Goal: Feedback & Contribution: Leave review/rating

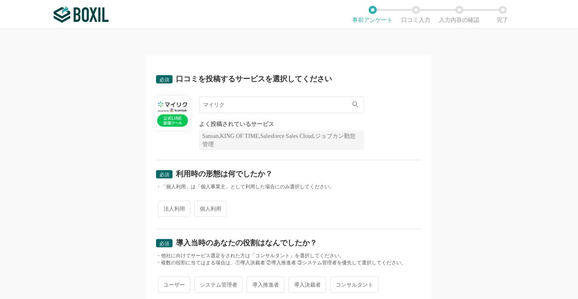
scroll to position [41, 0]
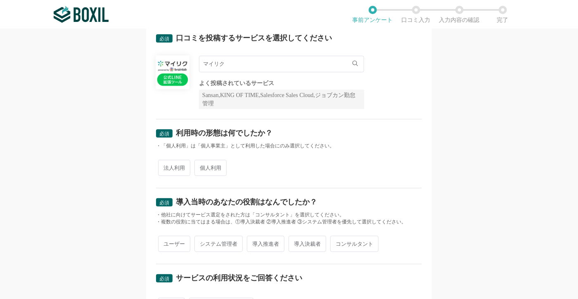
click at [174, 168] on span "法人利用" at bounding box center [174, 168] width 32 height 16
click at [166, 167] on input "法人利用" at bounding box center [162, 163] width 5 height 5
radio input "true"
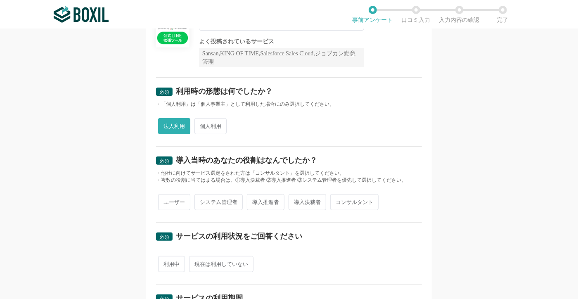
click at [216, 201] on span "システム管理者" at bounding box center [219, 202] width 48 height 16
click at [202, 201] on input "システム管理者" at bounding box center [199, 197] width 5 height 5
radio input "true"
click at [266, 203] on span "導入推進者" at bounding box center [266, 202] width 38 height 16
click at [255, 201] on input "導入推進者" at bounding box center [251, 197] width 5 height 5
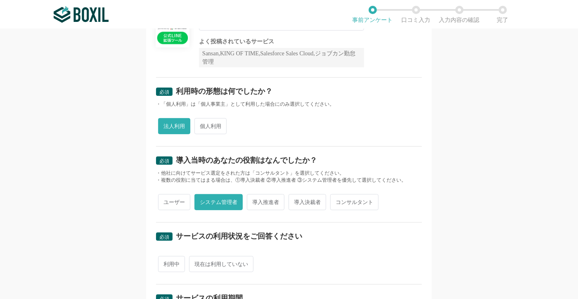
radio input "true"
radio input "false"
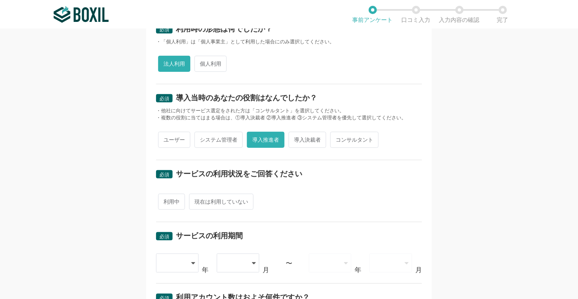
scroll to position [165, 0]
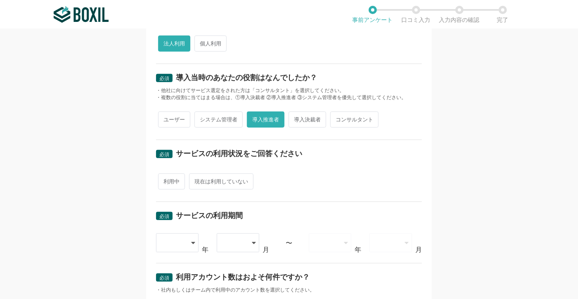
click at [168, 182] on span "利用中" at bounding box center [171, 182] width 27 height 16
click at [166, 180] on input "利用中" at bounding box center [162, 177] width 5 height 5
radio input "true"
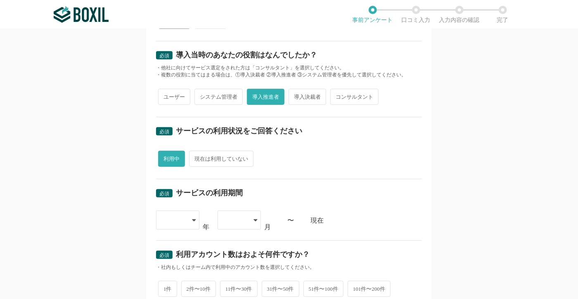
scroll to position [206, 0]
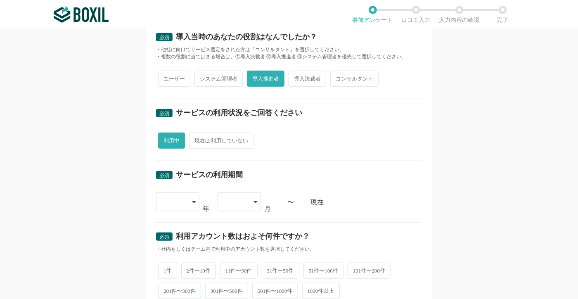
click at [195, 197] on div at bounding box center [177, 202] width 43 height 19
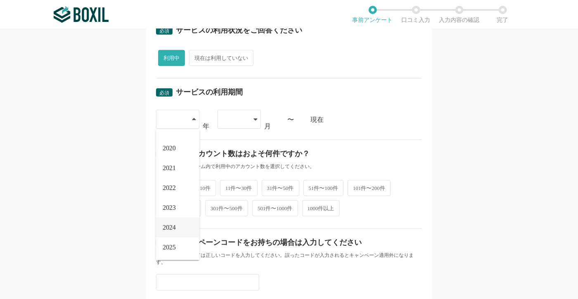
click at [174, 228] on span "2024" at bounding box center [169, 227] width 13 height 7
click at [254, 119] on icon at bounding box center [256, 120] width 4 height 2
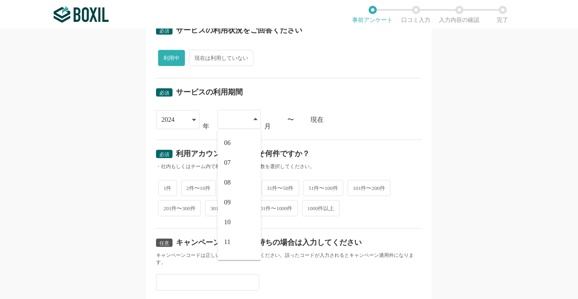
scroll to position [114, 0]
click at [225, 205] on span "10" at bounding box center [227, 208] width 7 height 7
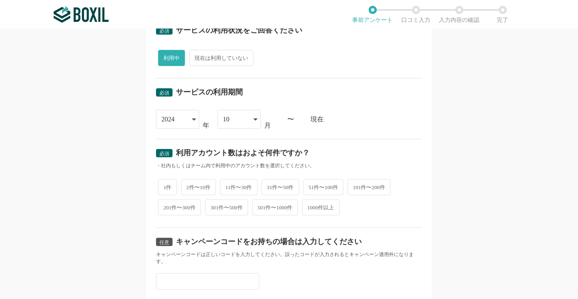
scroll to position [331, 0]
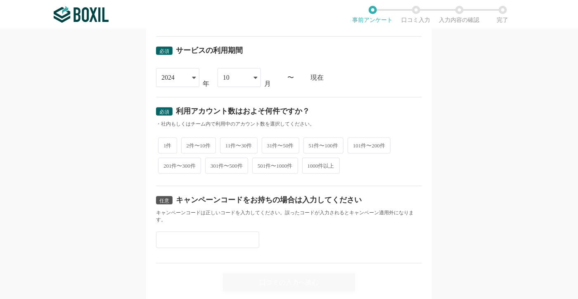
click at [199, 141] on span "2件〜10件" at bounding box center [198, 146] width 35 height 16
click at [189, 141] on input "2件〜10件" at bounding box center [185, 141] width 5 height 5
radio input "true"
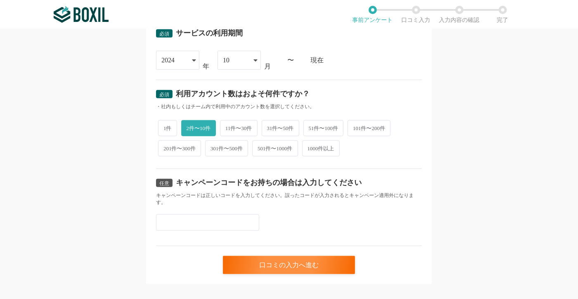
scroll to position [357, 0]
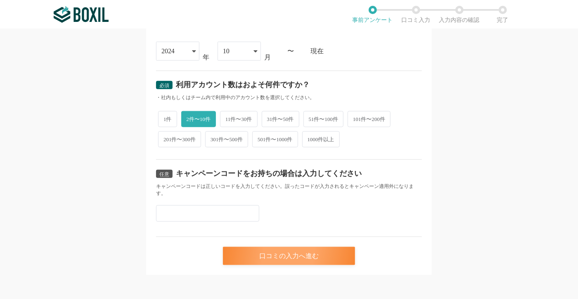
click at [286, 253] on div "口コミの入力へ進む" at bounding box center [289, 256] width 132 height 18
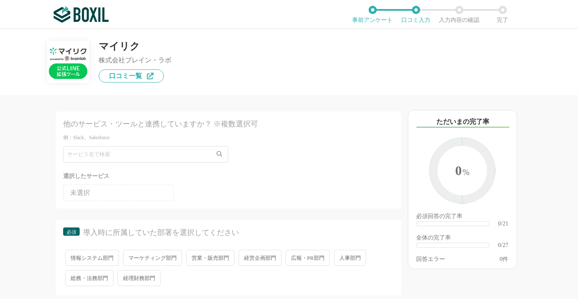
scroll to position [83, 0]
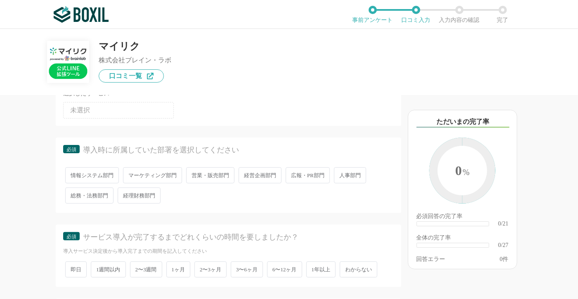
click at [194, 174] on span "営業・販売部門" at bounding box center [210, 175] width 48 height 16
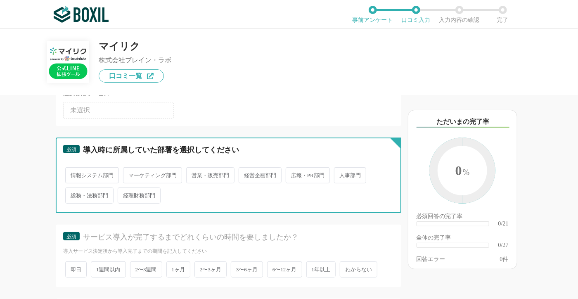
click at [194, 174] on input "営業・販売部門" at bounding box center [190, 171] width 5 height 5
radio input "true"
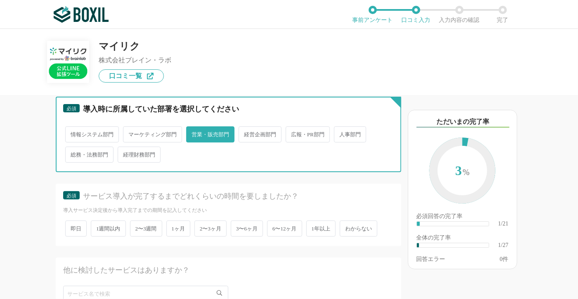
scroll to position [165, 0]
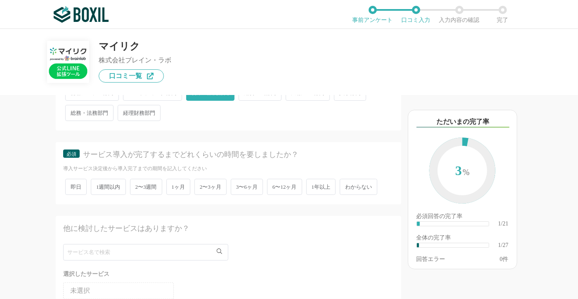
click at [200, 186] on span "2〜3ヶ月" at bounding box center [211, 187] width 32 height 16
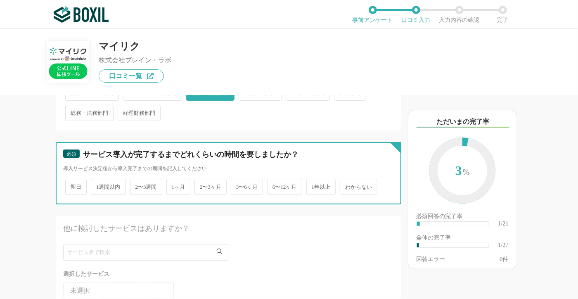
click at [200, 186] on input "2〜3ヶ月" at bounding box center [199, 182] width 5 height 5
radio input "true"
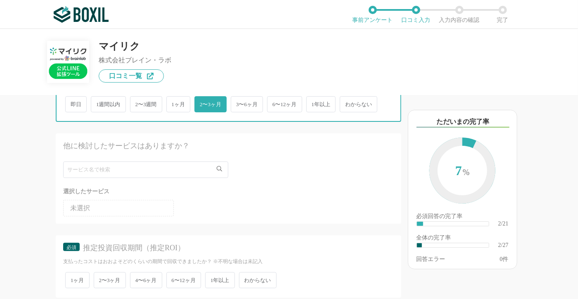
scroll to position [331, 0]
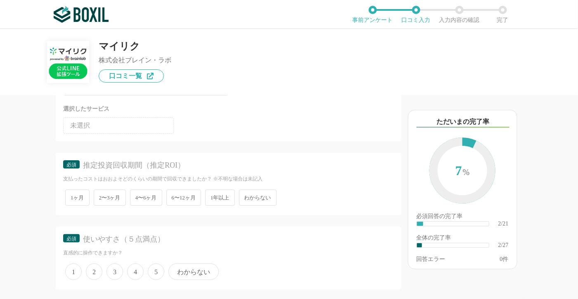
click at [257, 190] on span "わからない" at bounding box center [258, 198] width 38 height 16
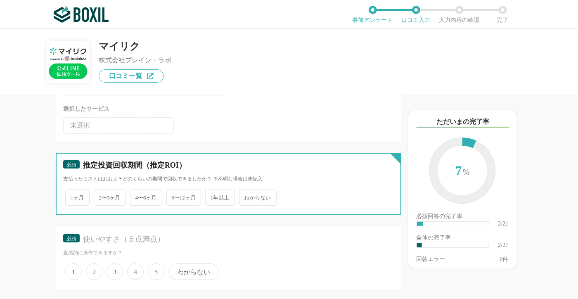
click at [247, 191] on input "わからない" at bounding box center [243, 193] width 5 height 5
radio input "true"
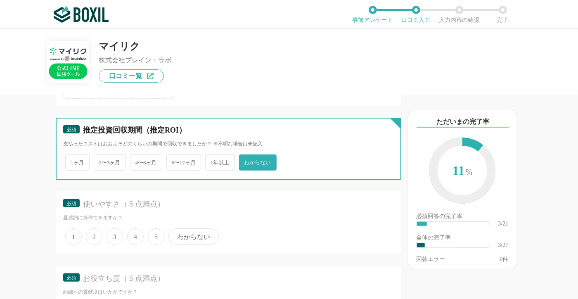
scroll to position [413, 0]
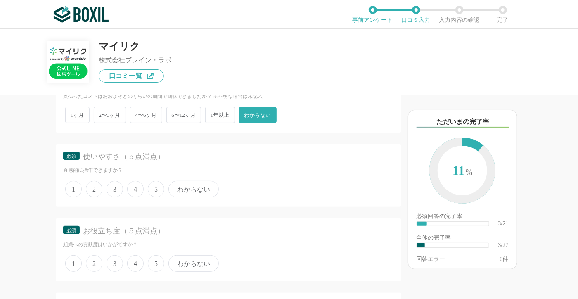
click at [135, 184] on span "4" at bounding box center [135, 189] width 17 height 17
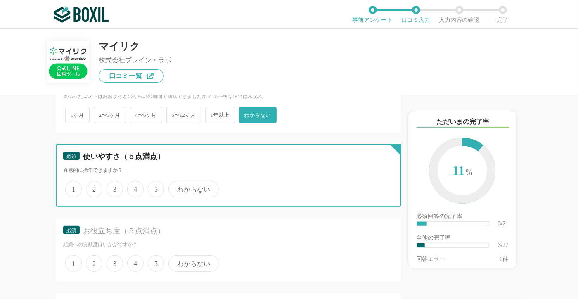
click at [135, 184] on input "4" at bounding box center [131, 184] width 5 height 5
radio input "true"
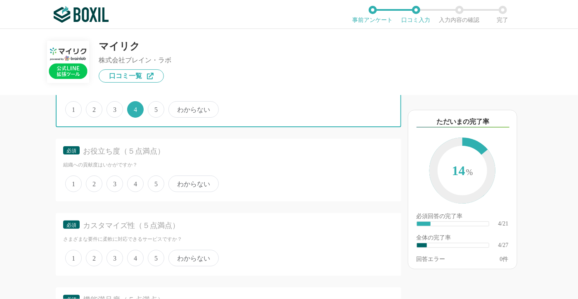
scroll to position [496, 0]
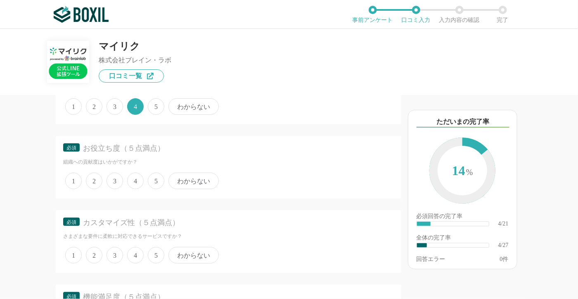
click at [152, 176] on span "5" at bounding box center [156, 181] width 17 height 17
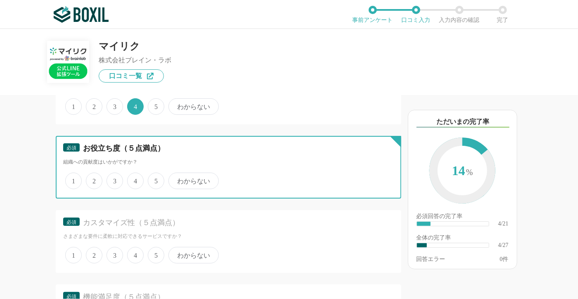
click at [152, 176] on input "5" at bounding box center [152, 176] width 5 height 5
radio input "true"
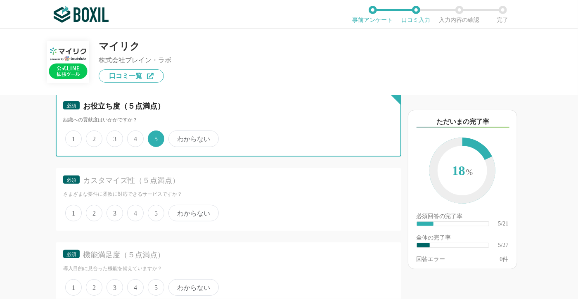
scroll to position [578, 0]
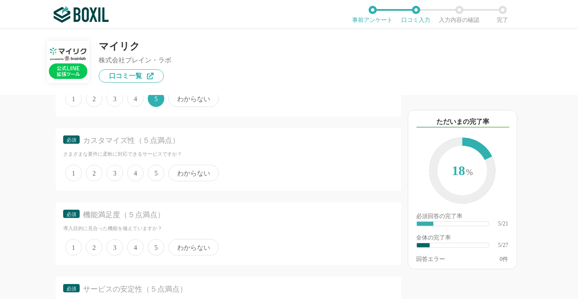
click at [151, 170] on span "5" at bounding box center [156, 173] width 17 height 17
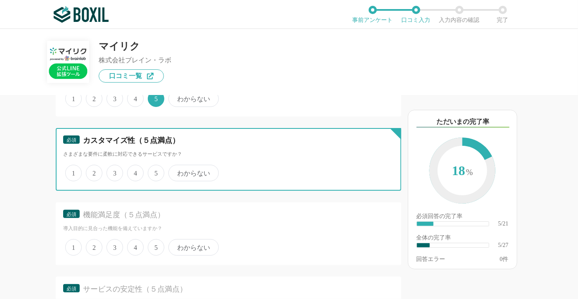
click at [151, 170] on input "5" at bounding box center [152, 168] width 5 height 5
radio input "true"
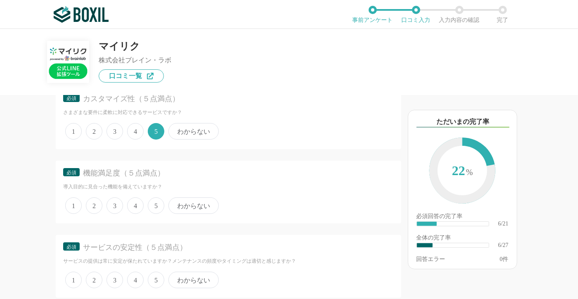
click at [134, 199] on span "4" at bounding box center [135, 206] width 17 height 17
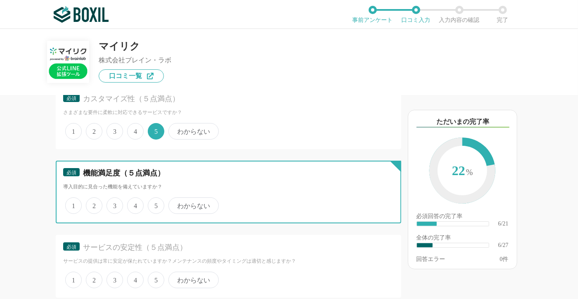
click at [134, 199] on input "4" at bounding box center [131, 201] width 5 height 5
radio input "true"
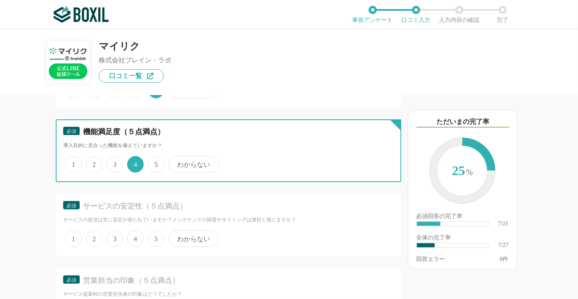
scroll to position [702, 0]
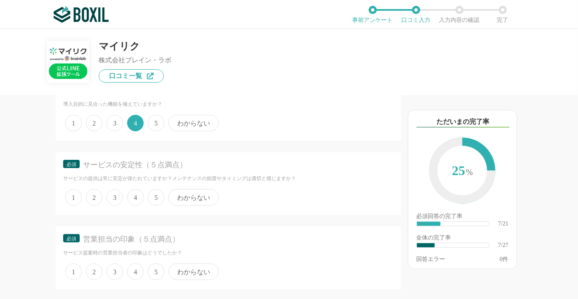
click at [150, 189] on span "5" at bounding box center [156, 197] width 17 height 17
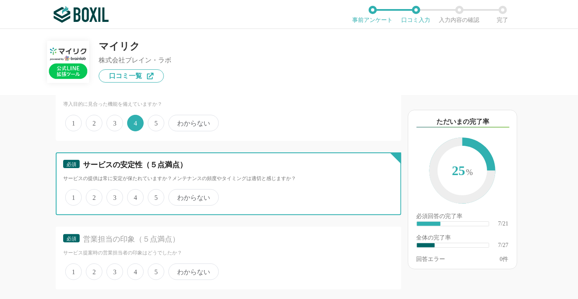
click at [150, 190] on input "5" at bounding box center [152, 192] width 5 height 5
radio input "true"
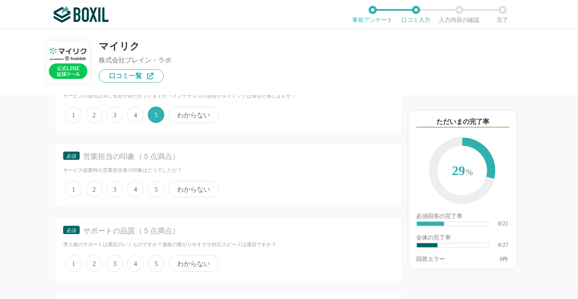
click at [151, 186] on span "5" at bounding box center [156, 189] width 17 height 17
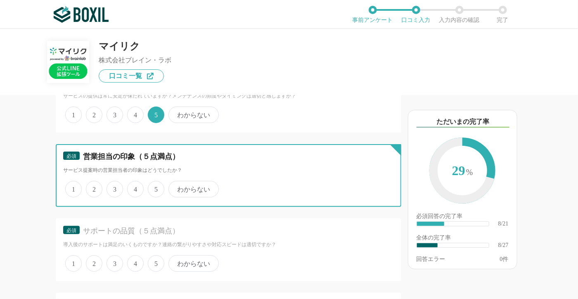
click at [151, 186] on input "5" at bounding box center [152, 184] width 5 height 5
radio input "true"
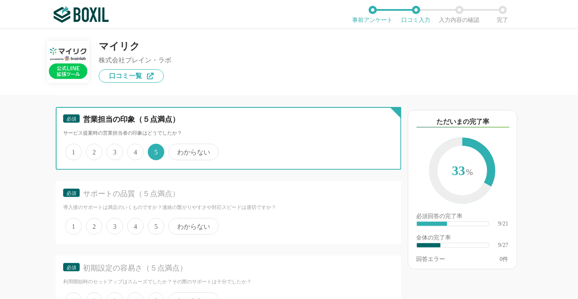
scroll to position [868, 0]
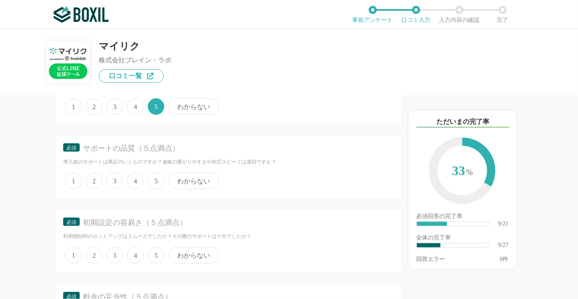
click at [153, 178] on span "5" at bounding box center [156, 181] width 17 height 17
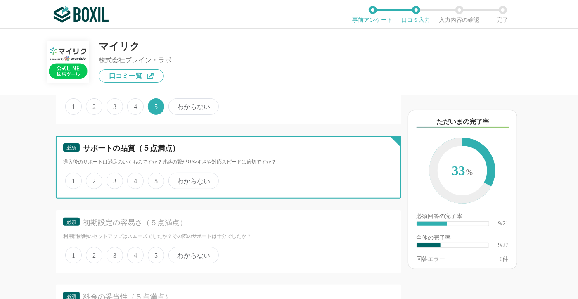
click at [153, 178] on input "5" at bounding box center [152, 176] width 5 height 5
radio input "true"
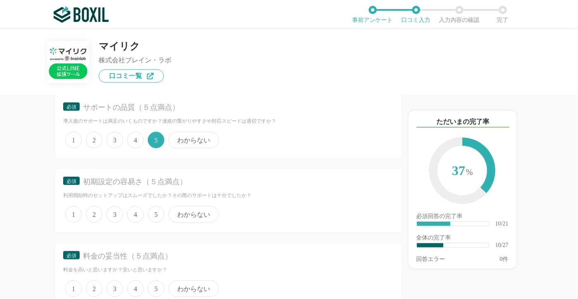
click at [156, 206] on span "5" at bounding box center [156, 214] width 17 height 17
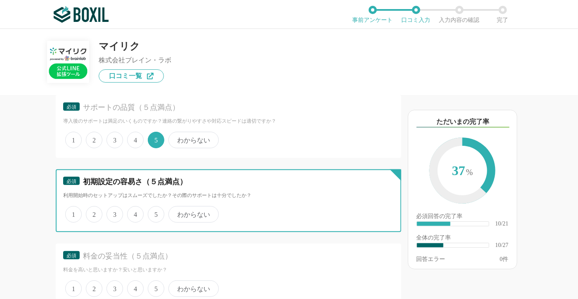
click at [155, 207] on input "5" at bounding box center [152, 209] width 5 height 5
radio input "true"
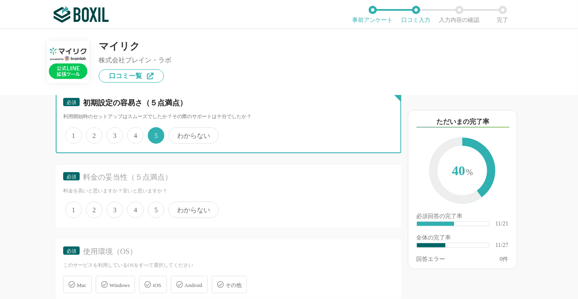
scroll to position [992, 0]
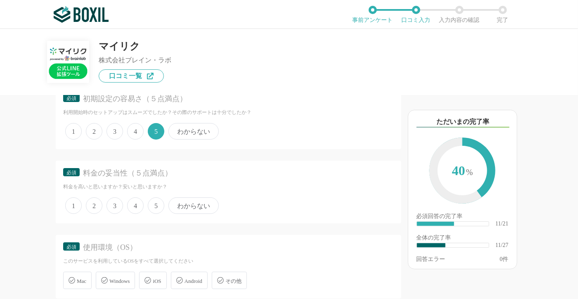
click at [155, 200] on span "5" at bounding box center [156, 206] width 17 height 17
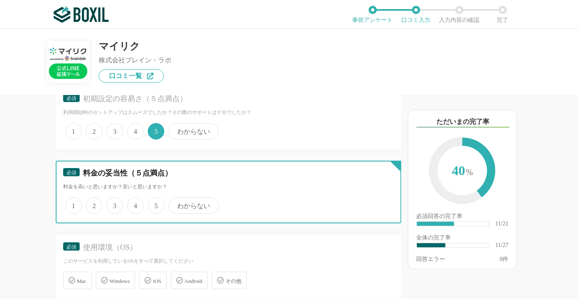
click at [155, 200] on input "5" at bounding box center [152, 201] width 5 height 5
radio input "true"
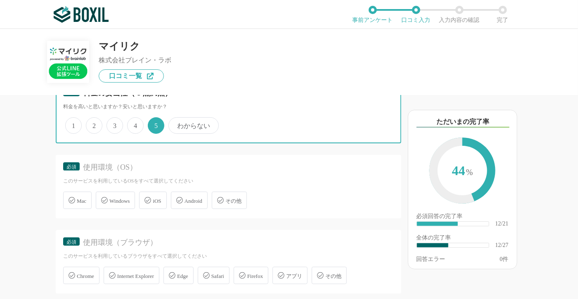
scroll to position [1074, 0]
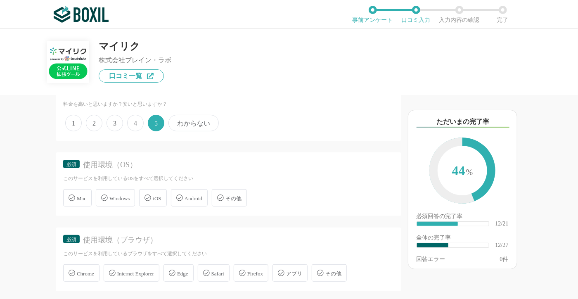
click at [123, 195] on div "Windows" at bounding box center [115, 197] width 39 height 17
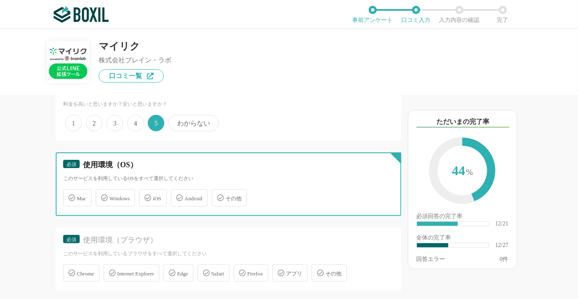
click at [103, 195] on input "Windows" at bounding box center [100, 192] width 5 height 5
checkbox input "true"
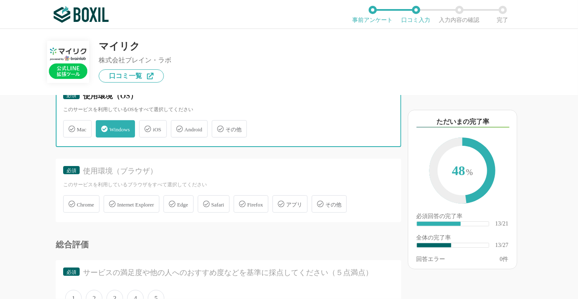
scroll to position [1157, 0]
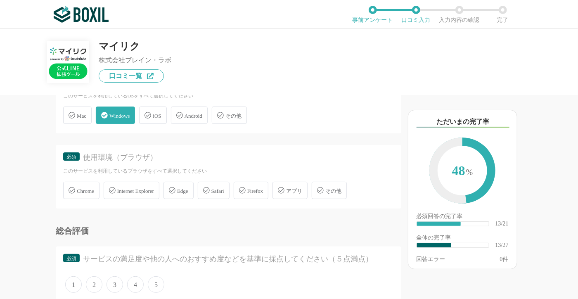
click at [79, 188] on span "Chrome" at bounding box center [85, 191] width 17 height 6
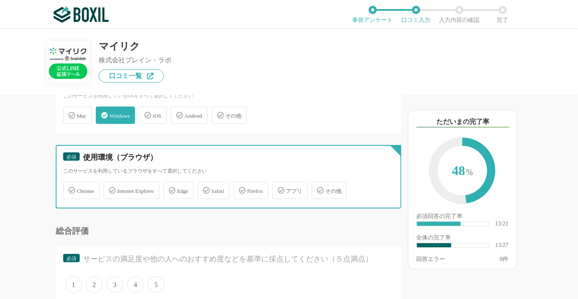
click at [70, 183] on input "Chrome" at bounding box center [67, 185] width 5 height 5
checkbox input "true"
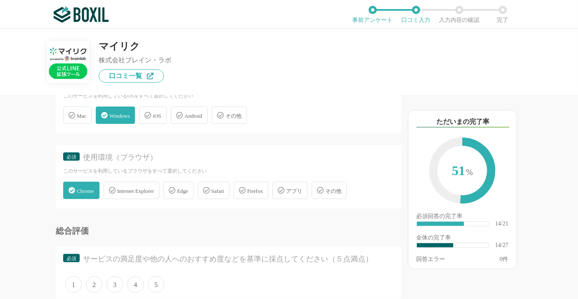
click at [128, 188] on span "Internet Explorer" at bounding box center [135, 191] width 37 height 6
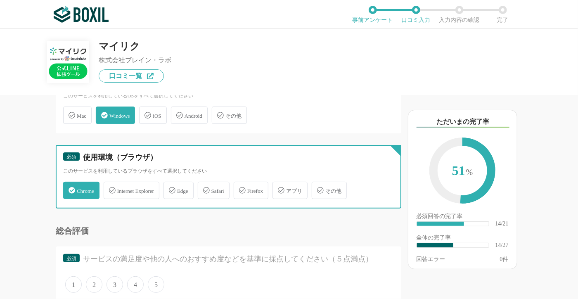
click at [111, 183] on input "Internet Explorer" at bounding box center [107, 185] width 5 height 5
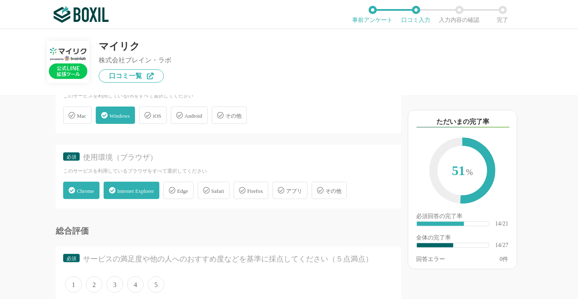
click at [152, 182] on div "Internet Explorer" at bounding box center [132, 190] width 56 height 17
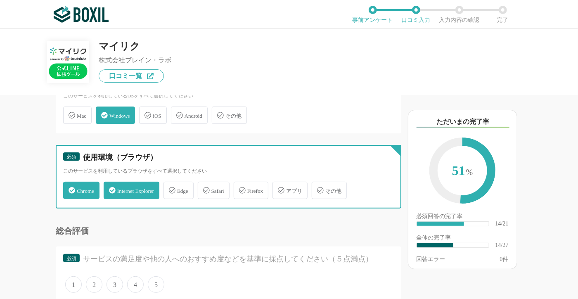
click at [111, 183] on input "Internet Explorer" at bounding box center [107, 185] width 5 height 5
checkbox input "false"
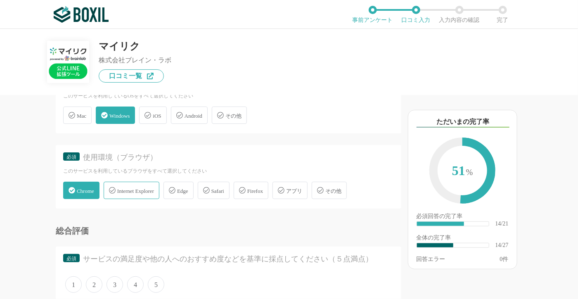
click at [185, 182] on div "Edge" at bounding box center [179, 190] width 30 height 17
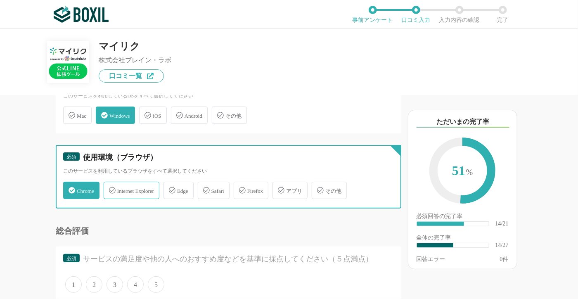
click at [171, 183] on input "Edge" at bounding box center [167, 185] width 5 height 5
checkbox input "true"
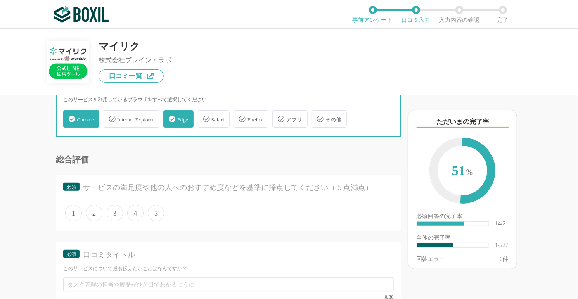
scroll to position [1240, 0]
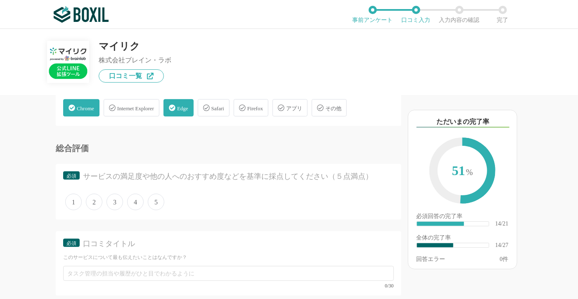
click at [157, 194] on span "5" at bounding box center [156, 202] width 17 height 17
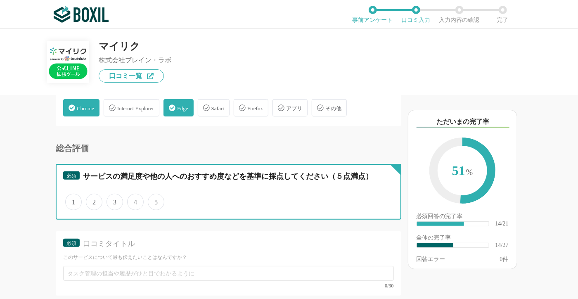
click at [155, 195] on input "5" at bounding box center [152, 197] width 5 height 5
radio input "true"
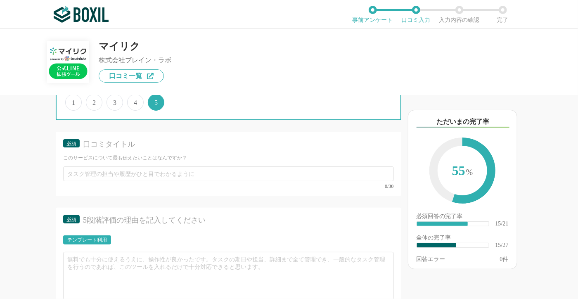
scroll to position [1322, 0]
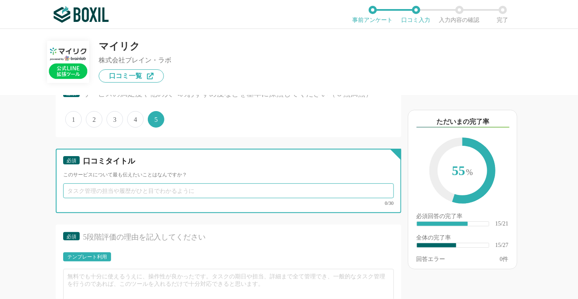
click at [269, 183] on input "text" at bounding box center [228, 190] width 331 height 15
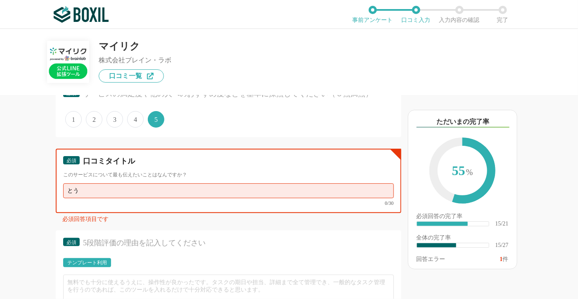
type input "と"
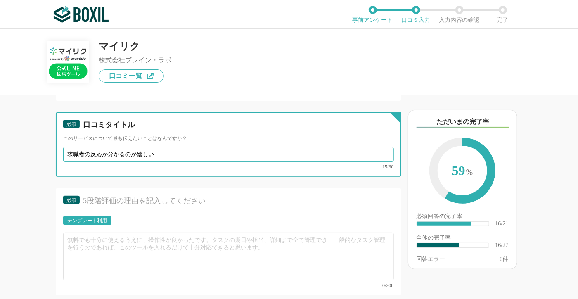
scroll to position [1405, 0]
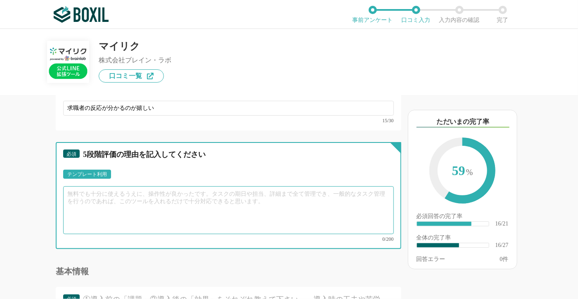
click at [190, 193] on textarea at bounding box center [228, 210] width 331 height 48
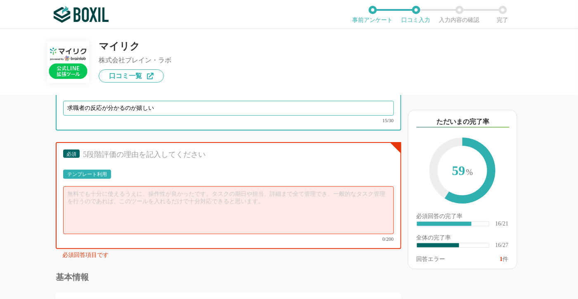
click at [108, 101] on input "求職者の反応が分かるのが嬉しい" at bounding box center [228, 108] width 331 height 15
type input "求職者の反応がデータで分かるのが嬉しい"
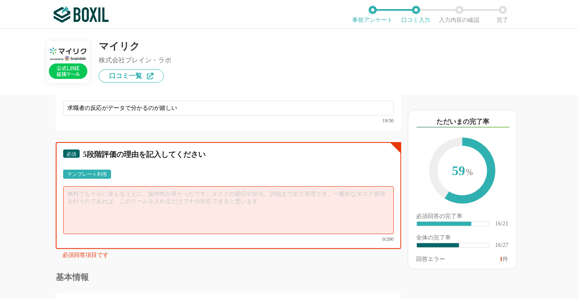
click at [121, 188] on textarea at bounding box center [228, 210] width 331 height 48
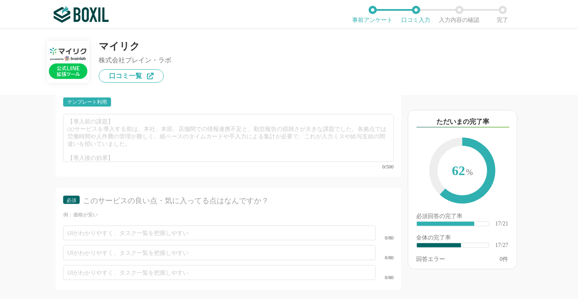
scroll to position [1652, 0]
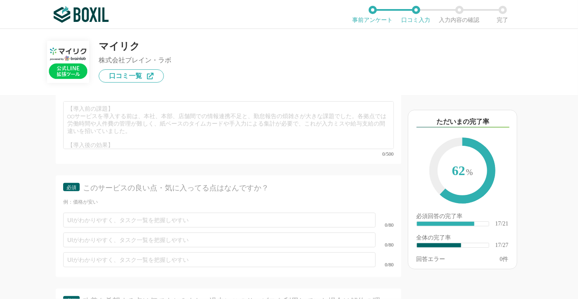
type textarea "求職者へ定期的に案件を伝えたり、当社ならではのコラムの配信などで、どのくらい読まれているのかが分かるのが嬉しい。常に繋がっていることにより離職防止や将来的に働…"
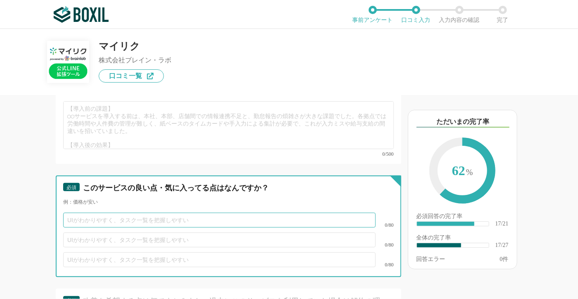
click at [309, 213] on input "text" at bounding box center [219, 220] width 313 height 15
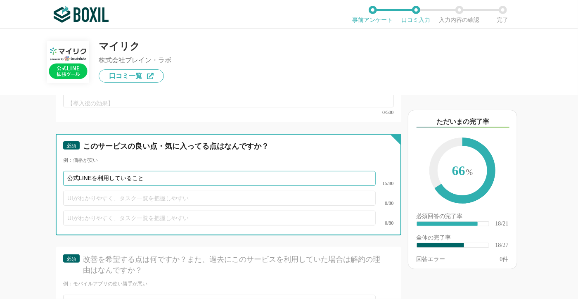
scroll to position [1735, 0]
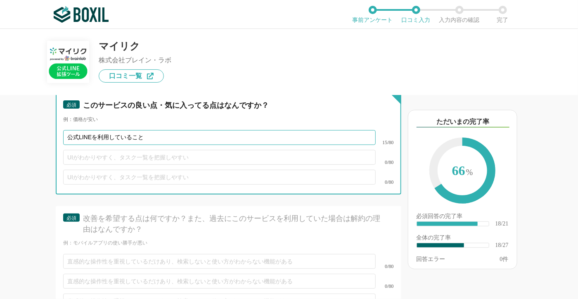
type input "公式LINEを利用していること"
click at [180, 150] on input "text" at bounding box center [219, 157] width 313 height 15
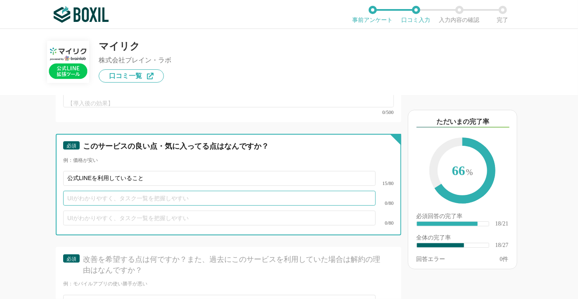
scroll to position [1652, 0]
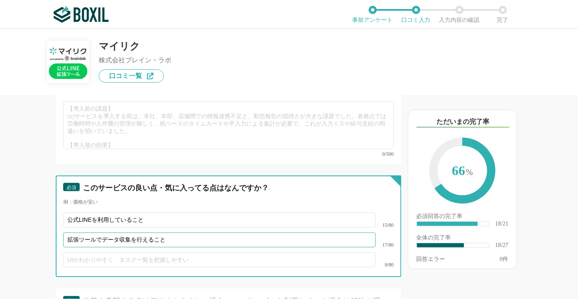
type input "拡張ツールでデータ収集を行えること"
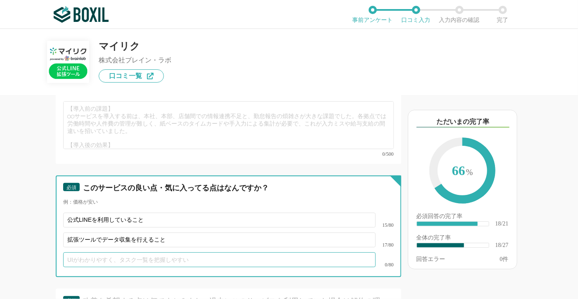
click at [148, 252] on input "text" at bounding box center [219, 259] width 313 height 15
type input "伴走サービスで月1回の打合せでフィードバックを頂けること"
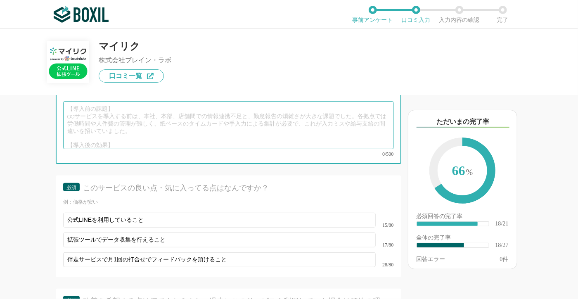
click at [152, 101] on textarea at bounding box center [228, 125] width 331 height 48
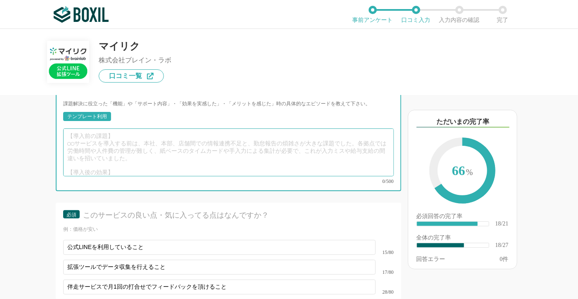
scroll to position [1611, 0]
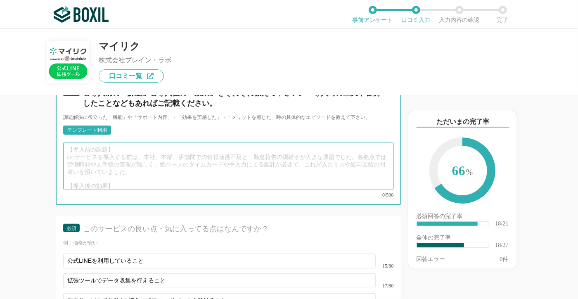
paste textarea "1. ターゲット層 情報収集を含め仕事探しするもエントリーまで至らない潜在層（予備軍） 2. ターゲティング手段 公式LINEアカウントの活用 3. ナーチャ…"
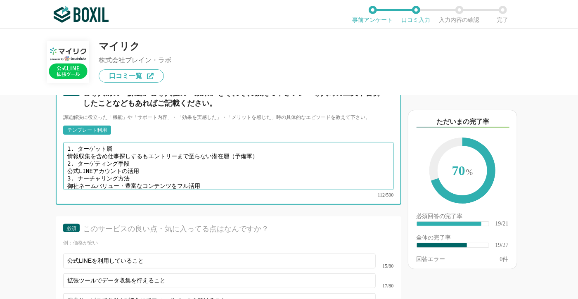
scroll to position [0, 0]
click at [64, 142] on textarea "1. ターゲット層 情報収集を含め仕事探しするもエントリーまで至らない潜在層（予備軍） 2. ターゲティング手段 公式LINEアカウントの活用 3. ナーチャ…" at bounding box center [228, 166] width 331 height 48
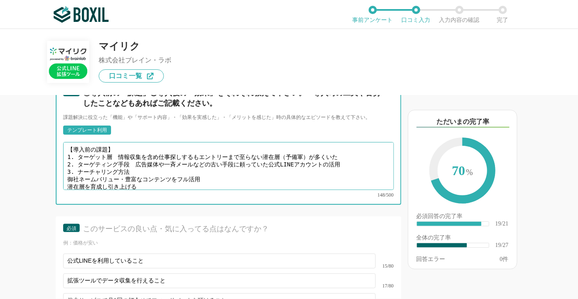
drag, startPoint x: 268, startPoint y: 146, endPoint x: 341, endPoint y: 150, distance: 73.2
click at [341, 150] on textarea "【導入前の課題】 1. ターゲット層　情報収集を含め仕事探しするもエントリーまで至らない潜在層（予備軍）が多くいた 2. ターゲティング手段　広告媒体や一斉メ…" at bounding box center [228, 166] width 331 height 48
click at [143, 151] on textarea "【導入前の課題】 1. ターゲット層　情報収集を含め仕事探しするもエントリーまで至らない潜在層（予備軍）が多くいた 2. ターゲティング手段　広告媒体や一斉メ…" at bounding box center [228, 166] width 331 height 48
drag, startPoint x: 268, startPoint y: 147, endPoint x: 342, endPoint y: 147, distance: 74.4
click at [342, 147] on textarea "【導入前の課題】 1. ターゲット層　情報収集を含め仕事探しするもエントリーまで至らない潜在層（予備軍）が多くいた 2. ターゲティング手段　広告媒体や一斉メ…" at bounding box center [228, 166] width 331 height 48
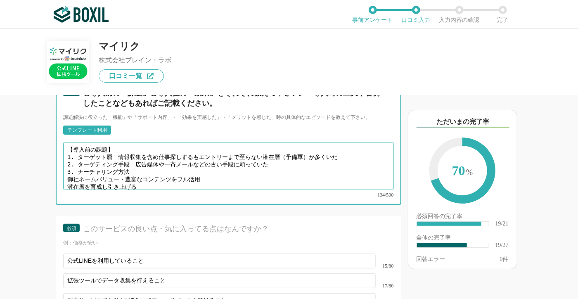
click at [67, 155] on textarea "【導入前の課題】 1. ターゲット層　情報収集を含め仕事探しするもエントリーまで至らない潜在層（予備軍）が多くいた 2. ターゲティング手段　広告媒体や一斉メ…" at bounding box center [228, 166] width 331 height 48
drag, startPoint x: 67, startPoint y: 155, endPoint x: 124, endPoint y: 157, distance: 57.1
click at [124, 157] on textarea "【導入前の課題】 1. ターゲット層　情報収集を含め仕事探しするもエントリーまで至らない潜在層（予備軍）が多くいた 2. ターゲティング手段　広告媒体や一斉メ…" at bounding box center [228, 166] width 331 height 48
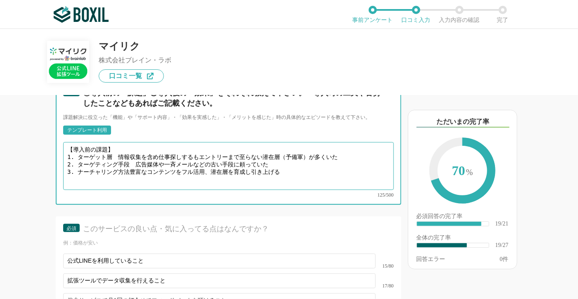
click at [116, 142] on textarea "【導入前の課題】 1. ターゲット層　情報収集を含め仕事探しするもエントリーまで至らない潜在層（予備軍）が多くいた 2. ターゲティング手段　広告媒体や一斉メ…" at bounding box center [228, 166] width 331 height 48
drag, startPoint x: 115, startPoint y: 138, endPoint x: 64, endPoint y: 140, distance: 50.8
click at [64, 142] on textarea "【導入前の課題】 1. ターゲット層　情報収集を含め仕事探しするもエントリーまで至らない潜在層（予備軍）が多くいた 2. ターゲティング手段　広告媒体や一斉メ…" at bounding box center [228, 166] width 331 height 48
click at [75, 142] on textarea "【導入前の課題】 1. ターゲット層　情報収集を含め仕事探しするもエントリーまで至らない潜在層（予備軍）が多くいた 2. ターゲティング手段　広告媒体や一斉メ…" at bounding box center [228, 166] width 331 height 48
click at [108, 142] on textarea "【導入前の課題】 1. ターゲット層　情報収集を含め仕事探しするもエントリーまで至らない潜在層（予備軍）が多くいた 2. ターゲティング手段　広告媒体や一斉メ…" at bounding box center [228, 166] width 331 height 48
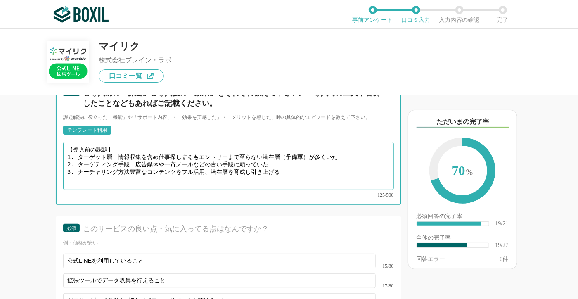
click at [349, 142] on textarea "【導入前の課題】 1. ターゲット層　情報収集を含め仕事探しするもエントリーまで至らない潜在層（予備軍）が多くいた 2. ターゲティング手段　広告媒体や一斉メ…" at bounding box center [228, 166] width 331 height 48
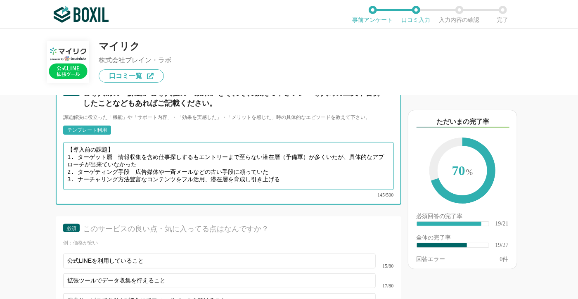
click at [134, 150] on textarea "【導入前の課題】 1. ターゲット層　情報収集を含め仕事探しするもエントリーまで至らない潜在層（予備軍）が多くいたが、具体的なアプローチが出来ていなかった 2…" at bounding box center [228, 166] width 331 height 48
click at [115, 142] on textarea "【導入前の課題】 1. ターゲット層　情報収集を含め仕事探しするもエントリーまで至らない潜在層（予備軍）が多くいたが、具体的なアプローチが出来ていなかった 2…" at bounding box center [228, 166] width 331 height 48
click at [137, 151] on textarea "【導入前の課題】 1. ターゲット層　情報収集を含め仕事探しするもエントリーまで至らない潜在層（予備軍）が多くいたが、具体的なアプローチが出来ていなかった 2…" at bounding box center [228, 166] width 331 height 48
click at [129, 156] on textarea "【導入前の課題】 1. ターゲット層　情報収集を含め仕事探しするもエントリーまで至らない潜在層（予備軍）が多くいたが、具体的なアプローチが出来ていなかった 2…" at bounding box center [228, 166] width 331 height 48
drag, startPoint x: 278, startPoint y: 156, endPoint x: 356, endPoint y: 155, distance: 78.1
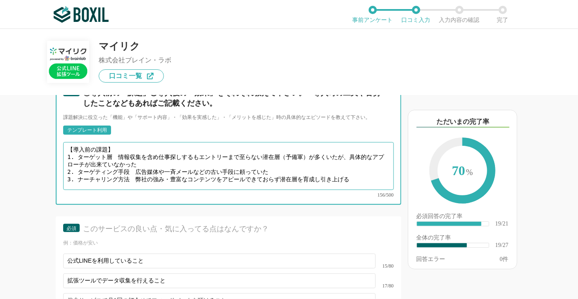
click at [356, 155] on textarea "【導入前の課題】 1. ターゲット層　情報収集を含め仕事探しするもエントリーまで至らない潜在層（予備軍）が多くいたが、具体的なアプローチが出来ていなかった 2…" at bounding box center [228, 166] width 331 height 48
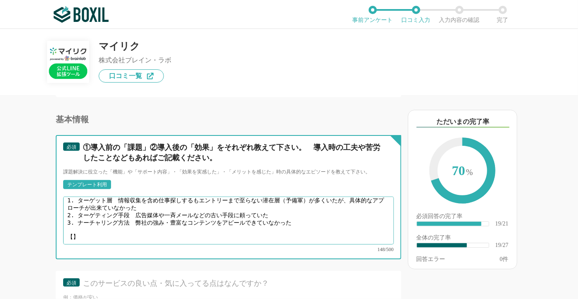
scroll to position [1570, 0]
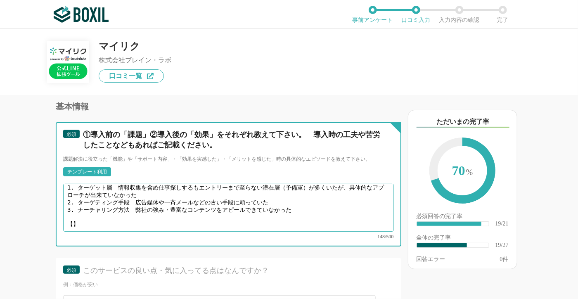
click at [72, 197] on textarea "【導入前の課題】 1. ターゲット層　情報収集を含め仕事探しするもエントリーまで至らない潜在層（予備軍）が多くいたが、具体的なアプローチが出来ていなかった 2…" at bounding box center [228, 208] width 331 height 48
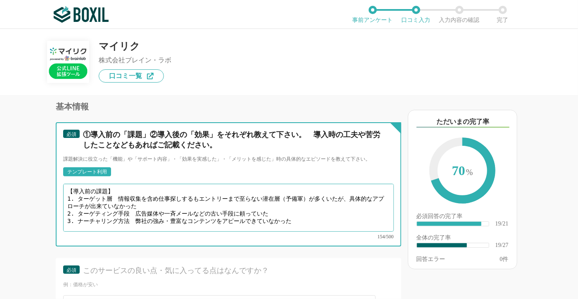
drag, startPoint x: 66, startPoint y: 181, endPoint x: 115, endPoint y: 182, distance: 48.8
click at [115, 184] on textarea "【導入前の課題】 1. ターゲット層　情報収集を含め仕事探しするもエントリーまで至らない潜在層（予備軍）が多くいたが、具体的なアプローチが出来ていなかった 2…" at bounding box center [228, 208] width 331 height 48
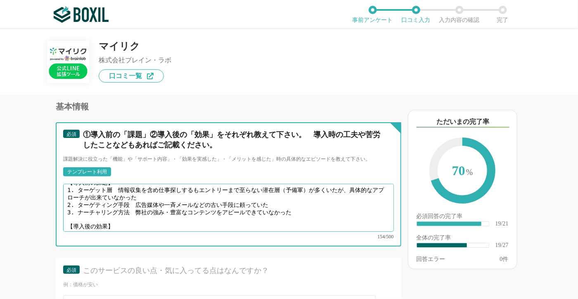
scroll to position [17, 0]
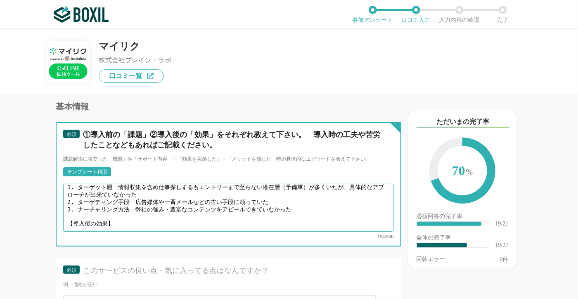
click at [93, 200] on textarea "【導入前の課題】 1. ターゲット層　情報収集を含め仕事探しするもエントリーまで至らない潜在層（予備軍）が多くいたが、具体的なアプローチが出来ていなかった 2…" at bounding box center [228, 208] width 331 height 48
paste textarea "1. ターゲット層"
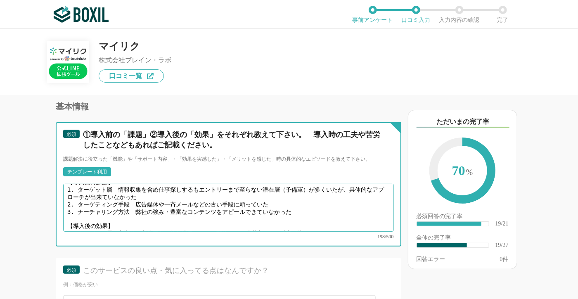
scroll to position [0, 0]
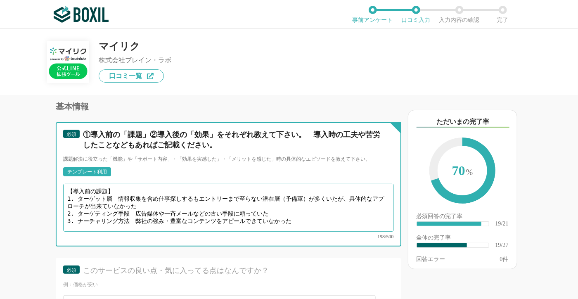
drag, startPoint x: 75, startPoint y: 193, endPoint x: 125, endPoint y: 193, distance: 50.0
click at [125, 193] on textarea "【導入前の課題】 1. ターゲット層　情報収集を含め仕事探しするもエントリーまで至らない潜在層（予備軍）が多くいたが、具体的なアプローチが出来ていなかった 2…" at bounding box center [228, 208] width 331 height 48
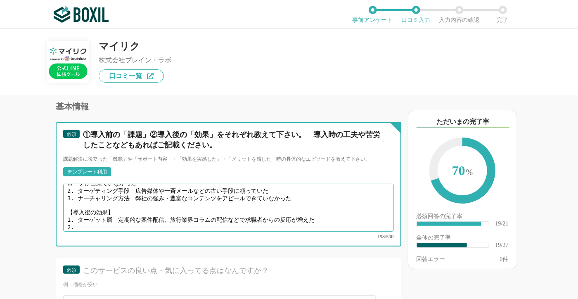
click at [89, 198] on textarea "【導入前の課題】 1. ターゲット層　情報収集を含め仕事探しするもエントリーまで至らない潜在層（予備軍）が多くいたが、具体的なアプローチが出来ていなかった 2…" at bounding box center [228, 208] width 331 height 48
paste textarea "ターゲティング手段"
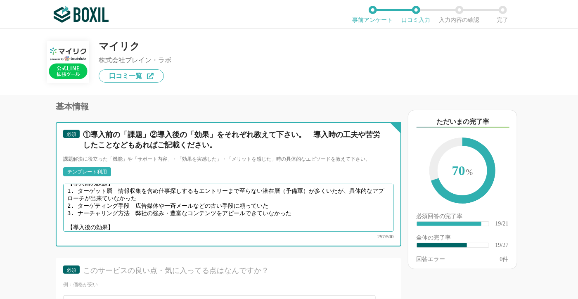
scroll to position [0, 0]
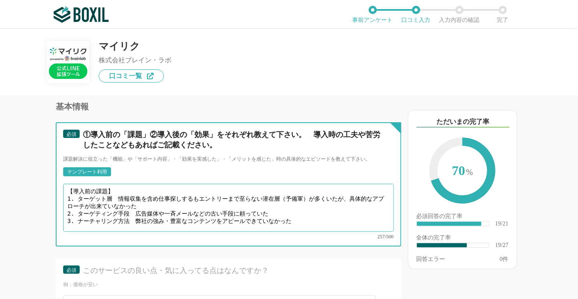
drag, startPoint x: 75, startPoint y: 198, endPoint x: 126, endPoint y: 198, distance: 50.4
click at [126, 197] on textarea "【導入前の課題】 1. ターゲット層　情報収集を含め仕事探しするもエントリーまで至らない潜在層（予備軍）が多くいたが、具体的なアプローチが出来ていなかった 2…" at bounding box center [228, 208] width 331 height 48
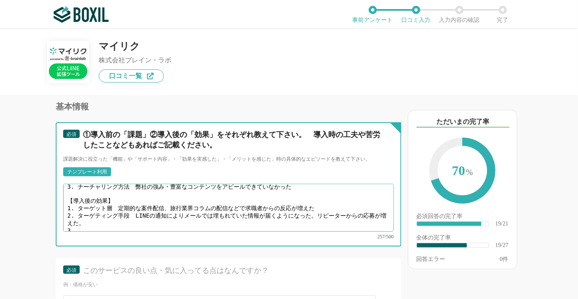
click at [106, 198] on textarea "【導入前の課題】 1. ターゲット層　情報収集を含め仕事探しするもエントリーまで至らない潜在層（予備軍）が多くいたが、具体的なアプローチが出来ていなかった 2…" at bounding box center [228, 208] width 331 height 48
paste textarea "ナーチャリング方法"
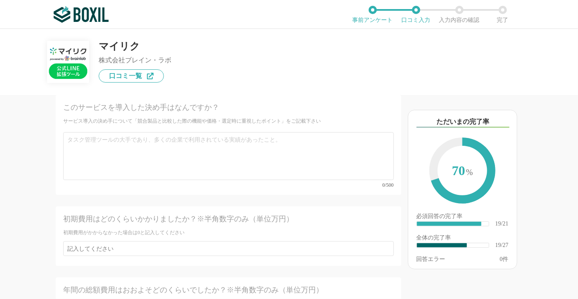
scroll to position [1983, 0]
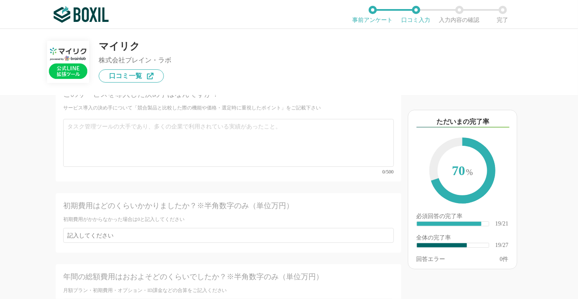
type textarea "【導入前の課題】 1. ターゲット層　情報収集を含め仕事探しするもエントリーまで至らない潜在層（予備軍）が多くいたが、具体的なアプローチが出来ていなかった 2…"
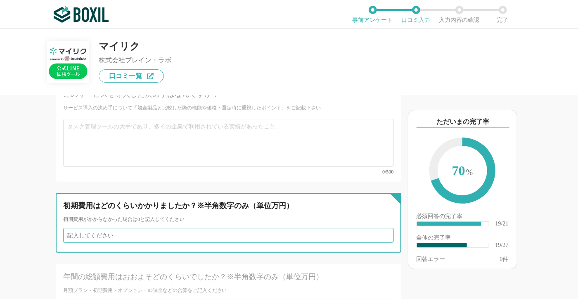
click at [229, 228] on input "number" at bounding box center [228, 235] width 331 height 15
type input "80"
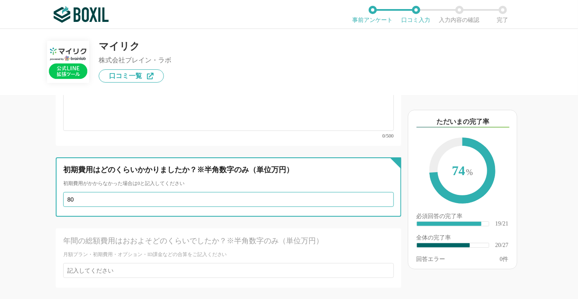
scroll to position [2066, 0]
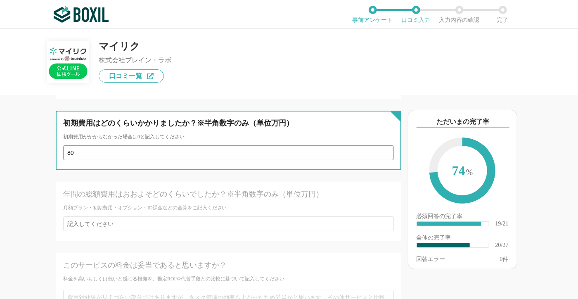
type input "80"
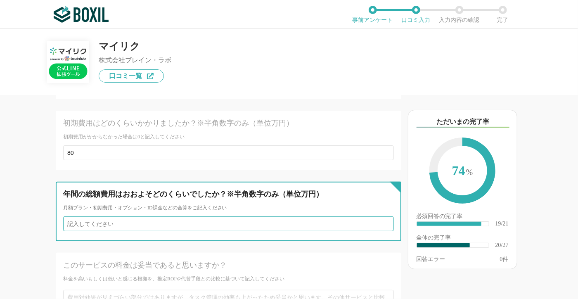
click at [141, 217] on input "number" at bounding box center [228, 224] width 331 height 15
type input "220"
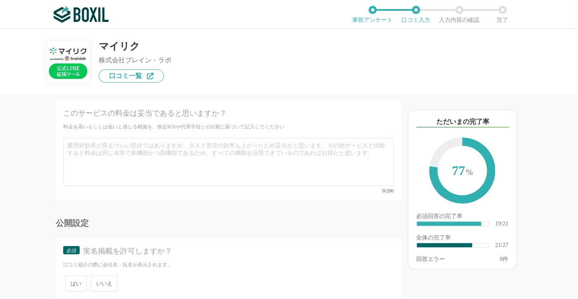
scroll to position [2227, 0]
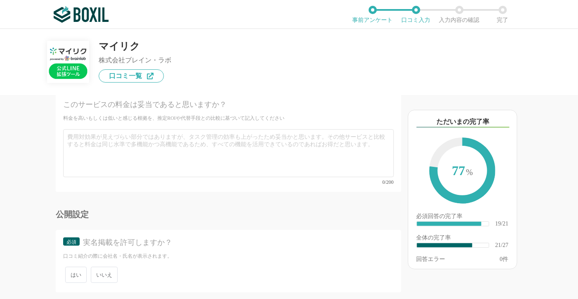
type input "220"
click at [103, 267] on span "いいえ" at bounding box center [104, 275] width 27 height 16
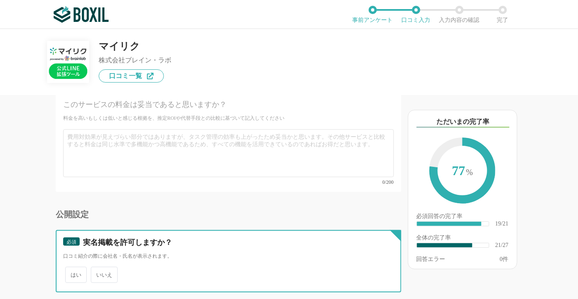
click at [98, 268] on input "いいえ" at bounding box center [95, 270] width 5 height 5
radio input "true"
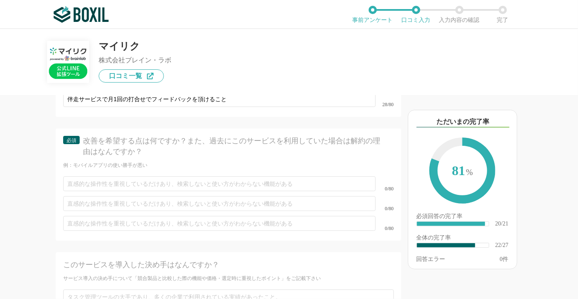
scroll to position [1772, 0]
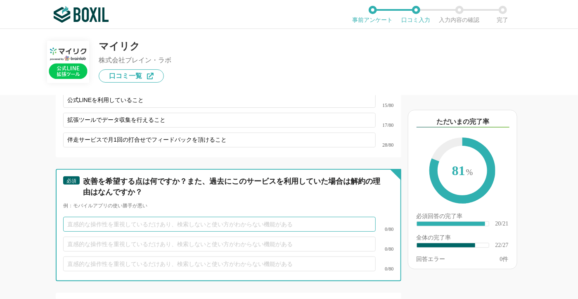
click at [190, 217] on input "text" at bounding box center [219, 224] width 313 height 15
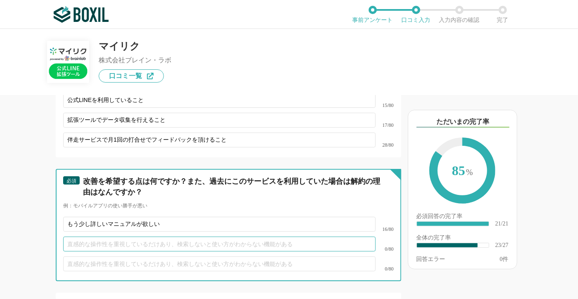
click at [133, 237] on input "text" at bounding box center [219, 244] width 313 height 15
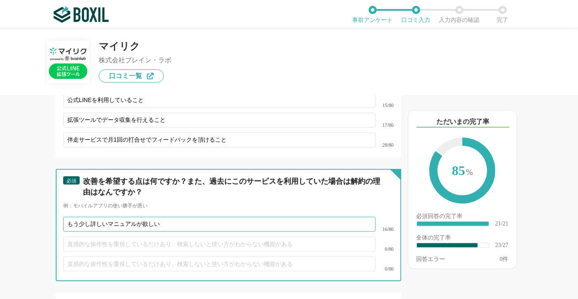
click at [81, 217] on input "もう少し詳しいマニュアルが欲しい" at bounding box center [219, 224] width 313 height 15
type input "操作に関してもう少し詳しいマニュアルが欲しい"
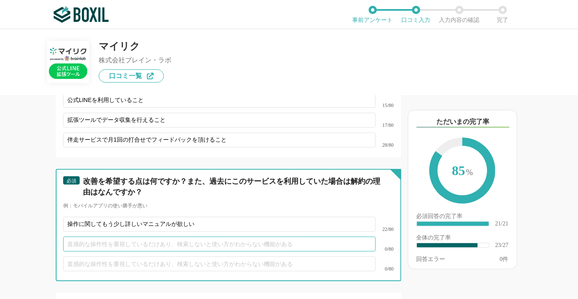
click at [85, 237] on input "text" at bounding box center [219, 244] width 313 height 15
click at [162, 237] on input "text" at bounding box center [219, 244] width 313 height 15
type input "用"
type input "慣れるまで時間がかかる（慣れればコピーを利用できる）"
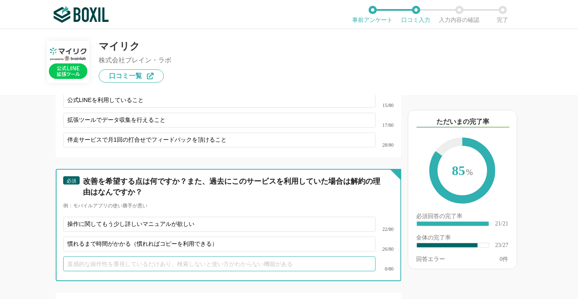
click at [190, 257] on input "text" at bounding box center [219, 264] width 313 height 15
type input "す"
type input "お"
type input "応用的な操作"
drag, startPoint x: 102, startPoint y: 240, endPoint x: 58, endPoint y: 243, distance: 43.8
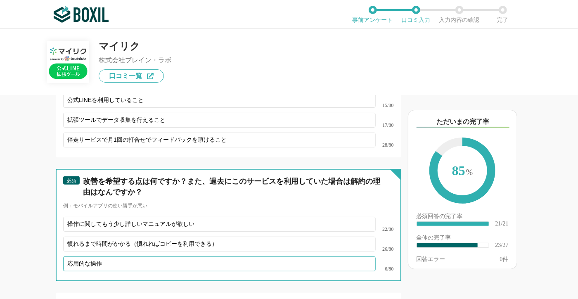
click at [58, 243] on div "必須 改善を希望する点は何ですか？また、過去にこのサービスを利用していた場合は解約の理由はなんですか？ 例：モバイルアプリの使い勝手が悪い 操作に関してもう少…" at bounding box center [229, 225] width 346 height 112
type input "き"
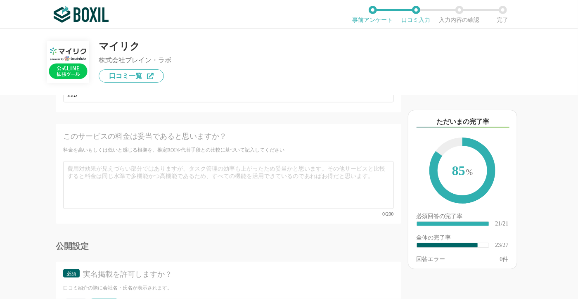
scroll to position [2227, 0]
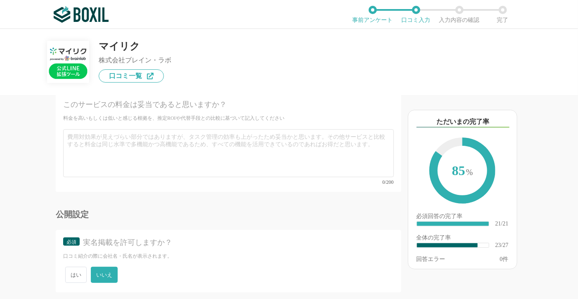
type input "応用編の便利な活用方をまとめてほしい（こんな使い方も出来る）"
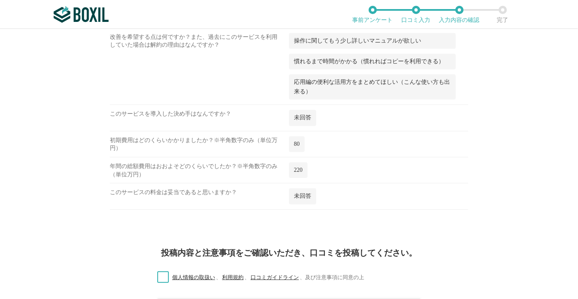
scroll to position [1040, 0]
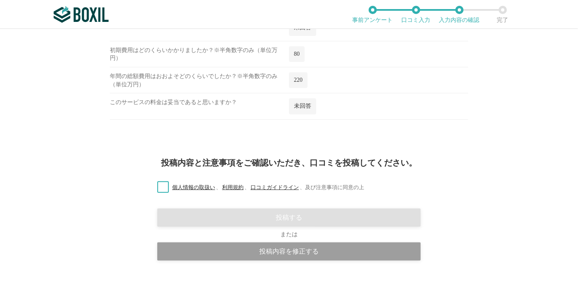
click at [161, 183] on label "個人情報の取扱い 、 利用規約 、 口コミガイドライン 、 及び注意事項に同意の上" at bounding box center [258, 187] width 214 height 9
click at [0, 0] on input "個人情報の取扱い 、 利用規約 、 口コミガイドライン 、 及び注意事項に同意の上" at bounding box center [0, 0] width 0 height 0
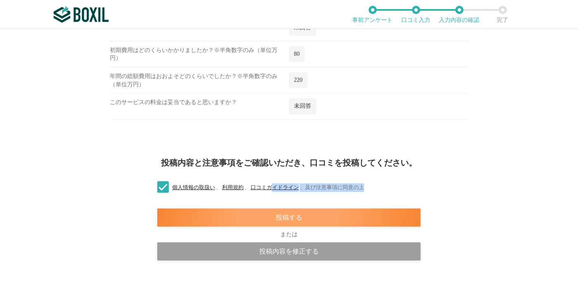
drag, startPoint x: 253, startPoint y: 210, endPoint x: 336, endPoint y: 134, distance: 112.9
click at [336, 134] on div "マイリク 株式会社ブレイン・ラボ 口コミ一覧 この口コミは 匿名投稿 です。 会社名 と 氏名 は口コミ紹介の際に公開されません。 ただし、サービス提供会社に…" at bounding box center [289, 164] width 578 height 270
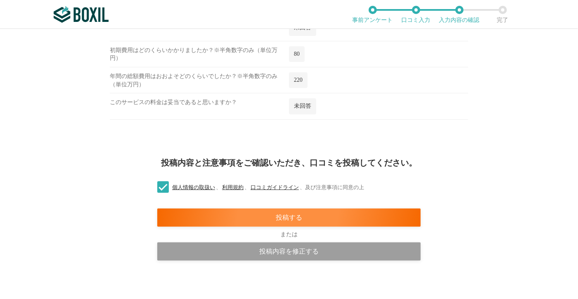
drag, startPoint x: 336, startPoint y: 134, endPoint x: 362, endPoint y: 135, distance: 25.6
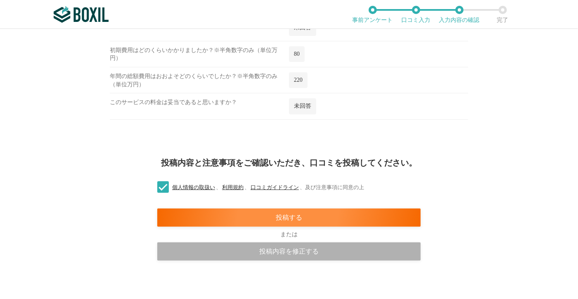
click at [305, 243] on div "投稿内容を修正する" at bounding box center [289, 252] width 264 height 18
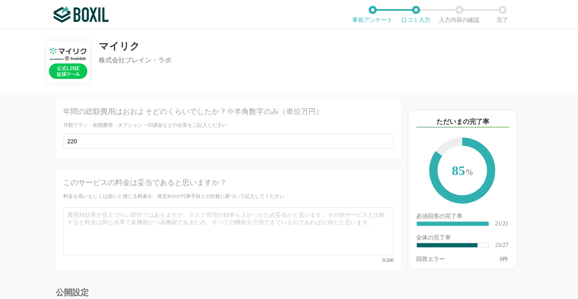
scroll to position [2189, 0]
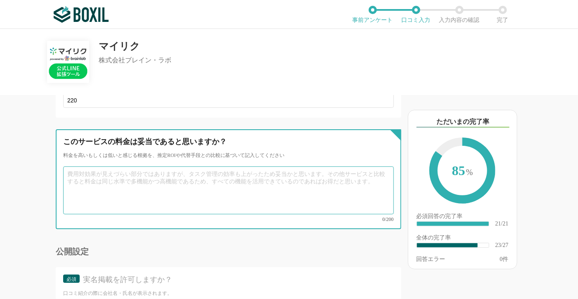
click at [286, 167] on textarea at bounding box center [228, 191] width 331 height 48
type textarea "こ"
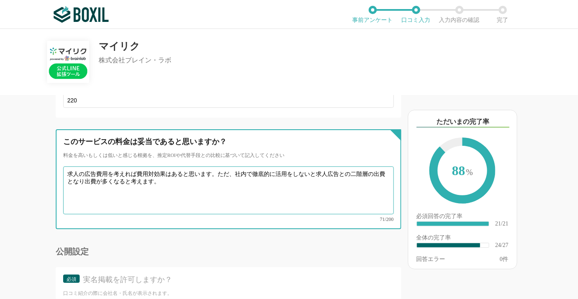
click at [214, 167] on textarea "求人の広告費用を考えれば費用対効果はあると思います。ただ、社内で徹底的に活用をしないと求人広告との二階層の出費となり出費が多くなると考えます。" at bounding box center [228, 191] width 331 height 48
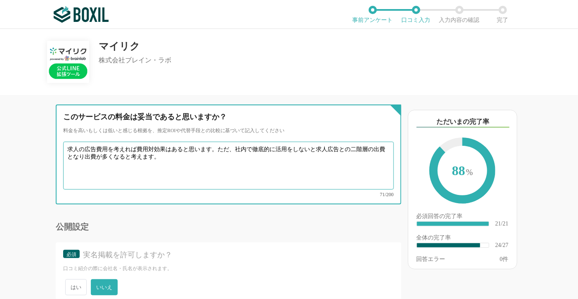
scroll to position [2227, 0]
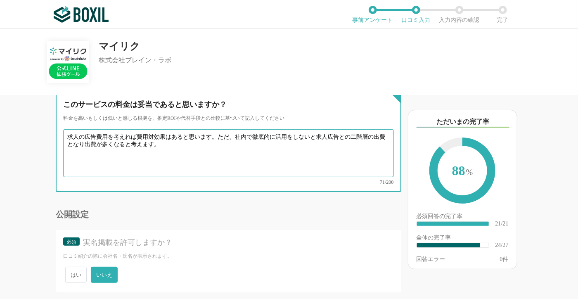
type textarea "求人の広告費用を考えれば費用対効果はあると思います。ただ、社内で徹底的に活用をしないと求人広告との二階層の出費となり出費が多くなると考えます。"
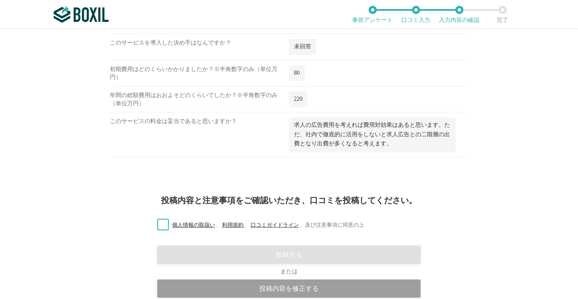
scroll to position [1059, 0]
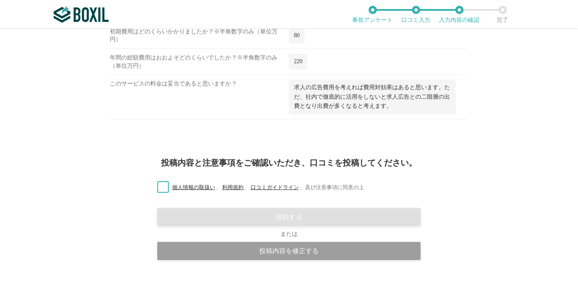
click at [157, 183] on label "個人情報の取扱い 、 利用規約 、 口コミガイドライン 、 及び注意事項に同意の上" at bounding box center [258, 187] width 214 height 9
click at [0, 0] on input "個人情報の取扱い 、 利用規約 、 口コミガイドライン 、 及び注意事項に同意の上" at bounding box center [0, 0] width 0 height 0
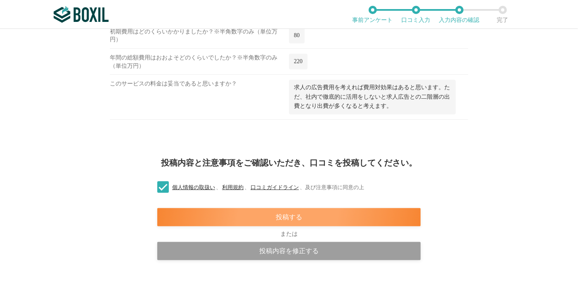
click at [264, 212] on div "投稿する" at bounding box center [289, 217] width 264 height 18
